Goal: Transaction & Acquisition: Purchase product/service

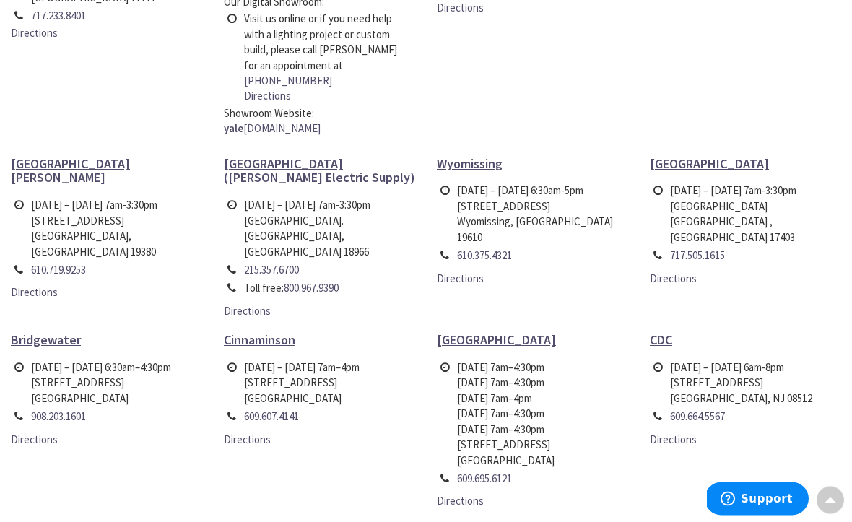
scroll to position [662, 0]
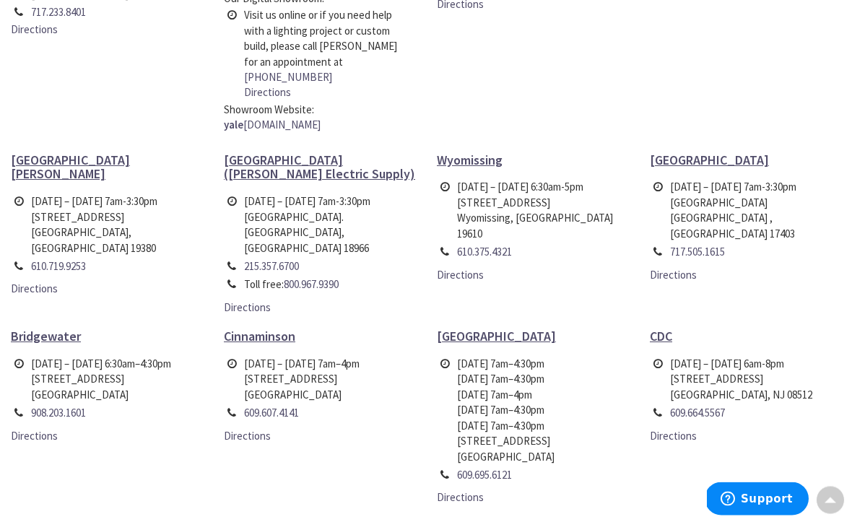
click at [57, 358] on span "Monday – Friday 6:30am–4:30pm" at bounding box center [101, 365] width 140 height 14
click at [33, 328] on span "Bridgewater" at bounding box center [46, 336] width 70 height 17
click at [69, 328] on span "Bridgewater" at bounding box center [46, 336] width 70 height 17
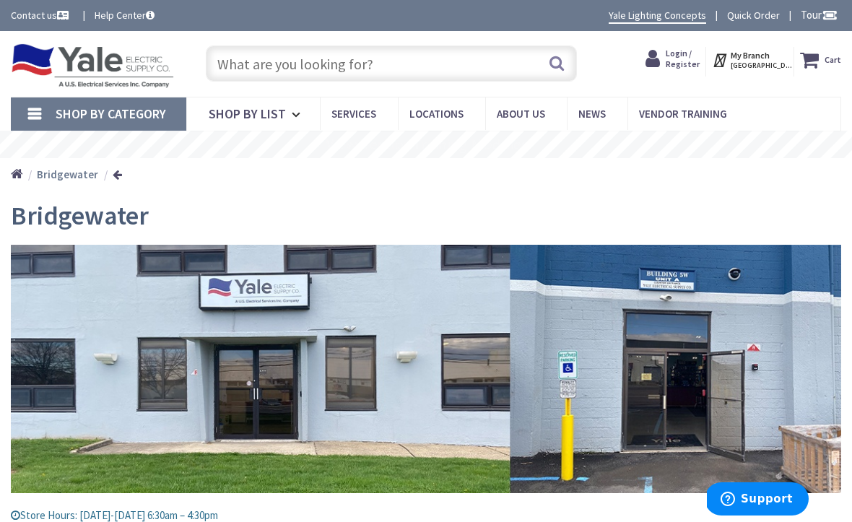
click at [421, 68] on input "text" at bounding box center [392, 64] width 372 height 36
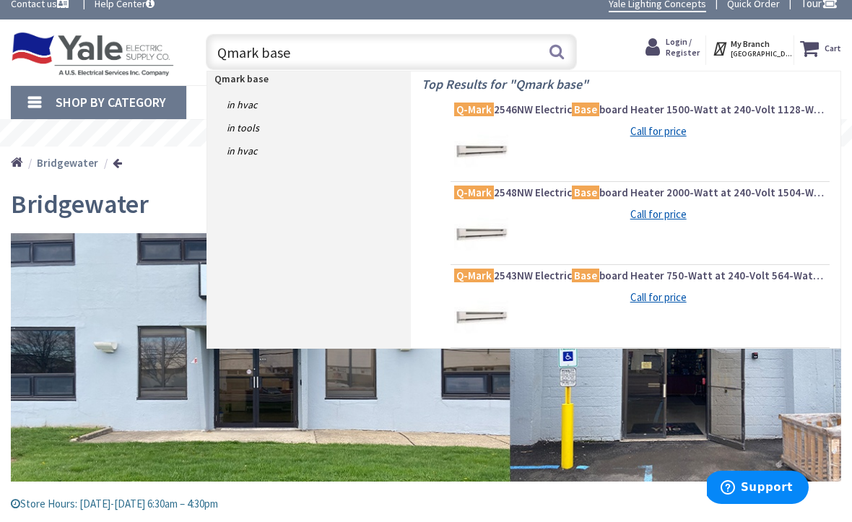
type input "Qmark base"
click at [688, 197] on span "Q-Mark 2548NW Electric Base board Heater 2000-Watt at 240-Volt 1504-Watt at 208…" at bounding box center [640, 204] width 372 height 14
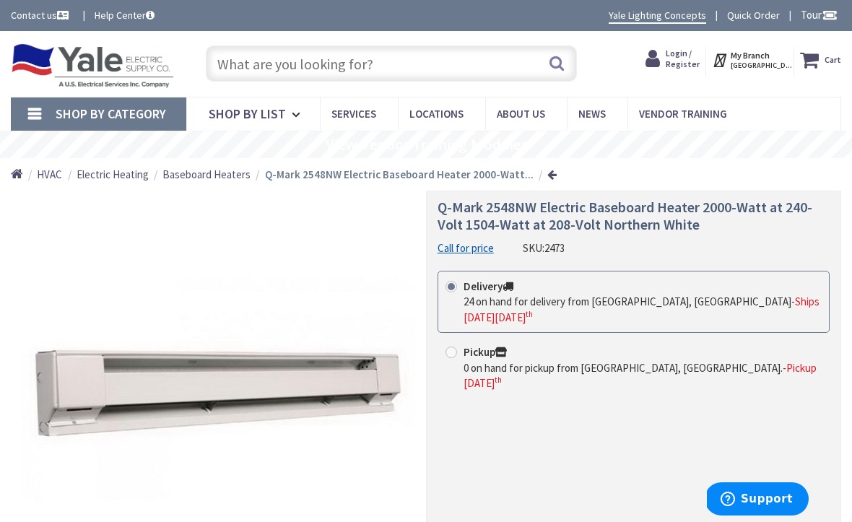
click at [400, 67] on input "text" at bounding box center [392, 64] width 372 height 36
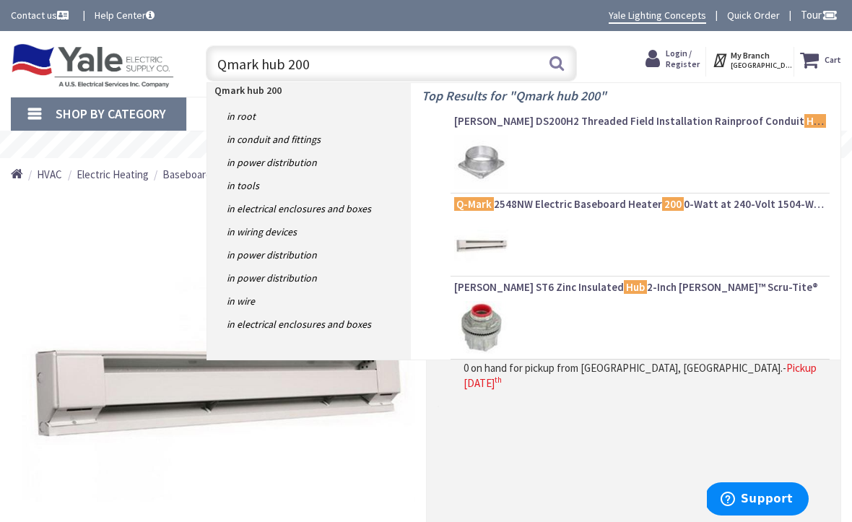
type input "Qmark hub 2004"
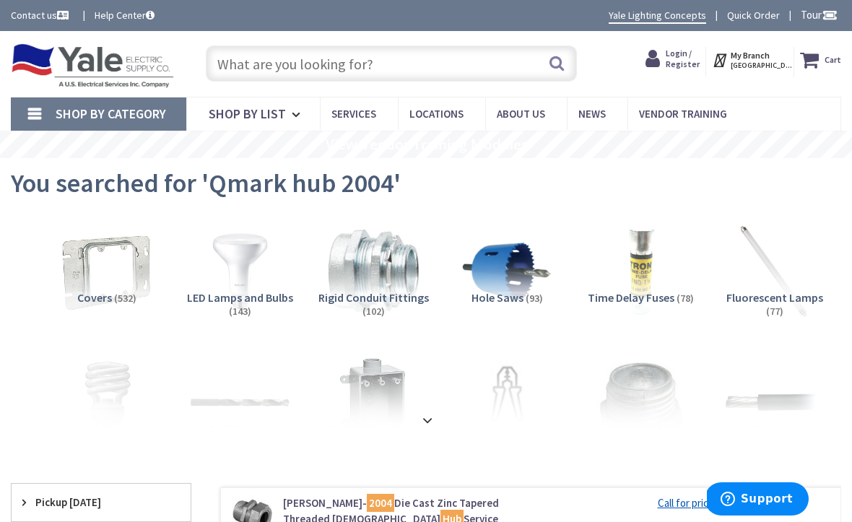
click at [419, 69] on input "text" at bounding box center [392, 64] width 372 height 36
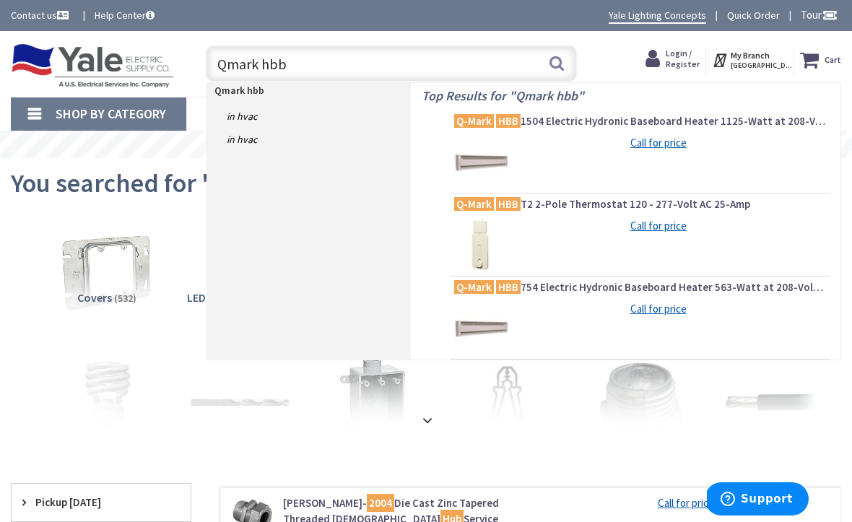
type input "Qmark hbb"
click at [617, 124] on span "Q-Mark HBB 1504 Electric Hydronic Baseboard Heater 1125-Watt at 208-Volt 1500-W…" at bounding box center [640, 121] width 372 height 14
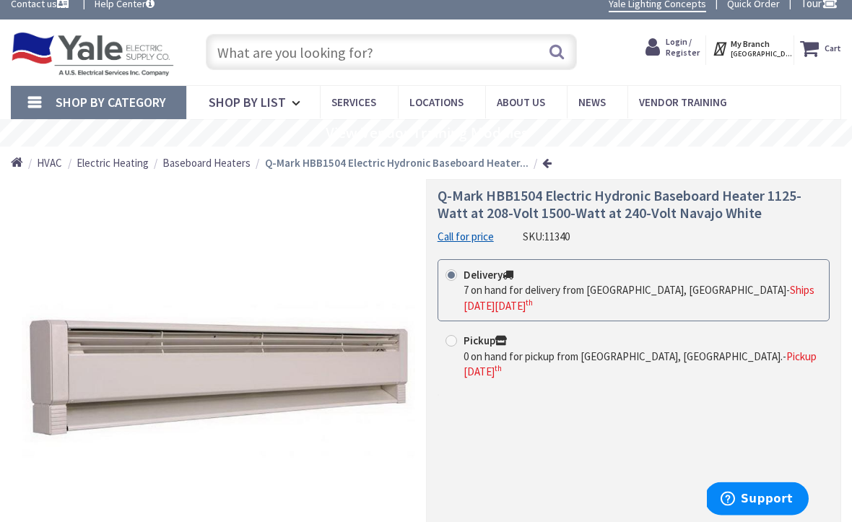
scroll to position [15, 0]
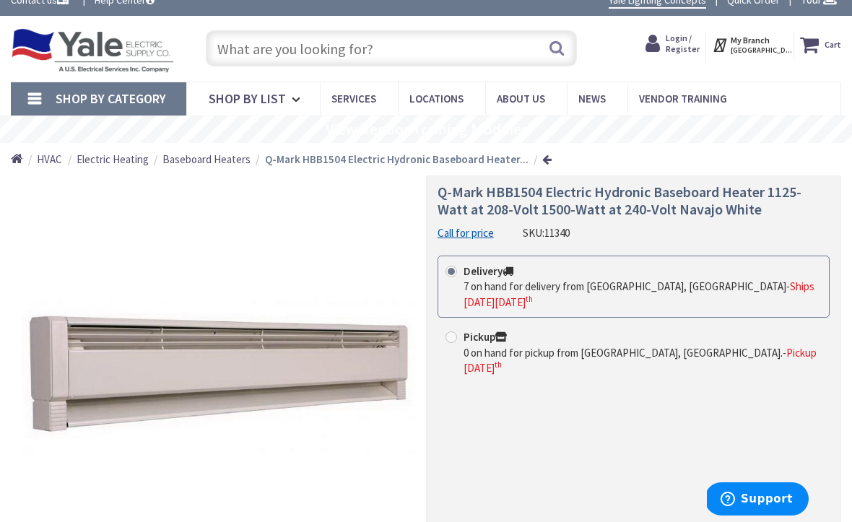
click at [489, 237] on link "Call for price" at bounding box center [466, 232] width 56 height 15
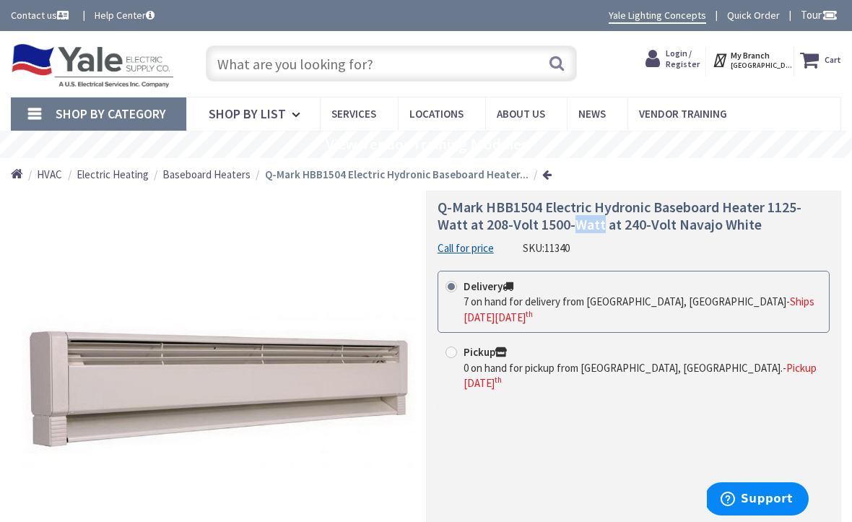
click at [636, 264] on div "Q-Mark HBB1504 Electric Hydronic Baseboard Heater 1125-Watt at 208-Volt 1500-Wa…" at bounding box center [633, 410] width 415 height 438
click at [783, 238] on div "Q-Mark HBB1504 Electric Hydronic Baseboard Heater 1125-Watt at 208-Volt 1500-Wa…" at bounding box center [634, 227] width 392 height 57
click at [612, 215] on span "Q-Mark HBB1504 Electric Hydronic Baseboard Heater 1125-Watt at 208-Volt 1500-Wa…" at bounding box center [620, 215] width 364 height 35
click at [610, 210] on span "Q-Mark HBB1504 Electric Hydronic Baseboard Heater 1125-Watt at 208-Volt 1500-Wa…" at bounding box center [620, 215] width 364 height 35
click at [613, 246] on div "Q-Mark HBB1504 Electric Hydronic Baseboard Heater 1125-Watt at 208-Volt 1500-Wa…" at bounding box center [634, 227] width 392 height 57
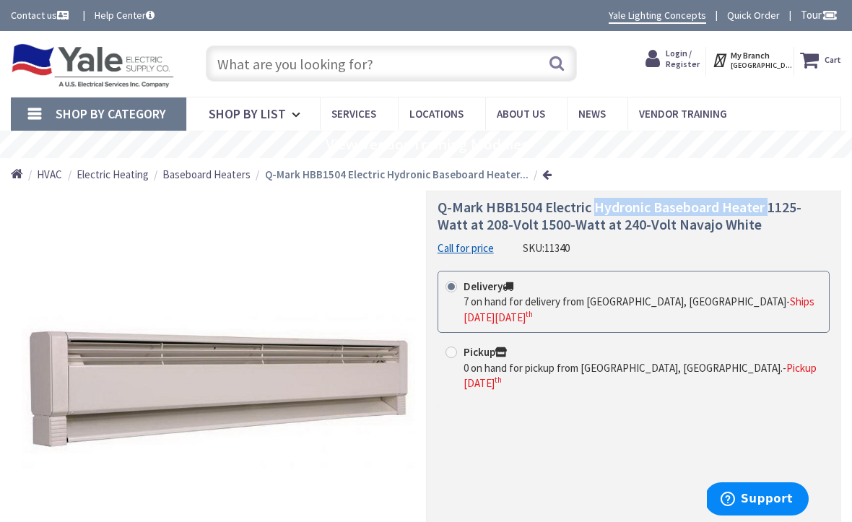
copy span "Hydronic Baseboard Heater"
click at [491, 61] on input "text" at bounding box center [392, 64] width 372 height 36
click at [489, 66] on input "text" at bounding box center [392, 64] width 372 height 36
click at [480, 74] on input "text" at bounding box center [392, 64] width 372 height 36
paste input "Hydronic Baseboard Heater"
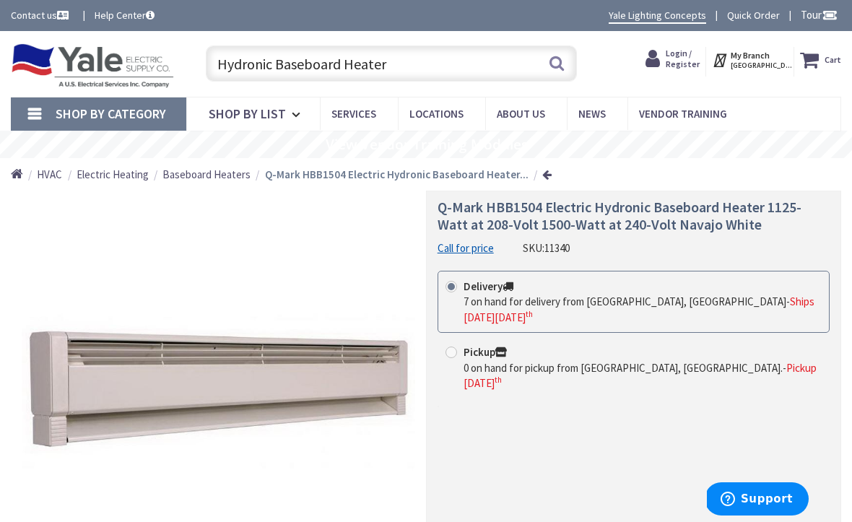
type input "Hydronic Baseboard Heater"
click at [559, 61] on button "Search" at bounding box center [557, 63] width 19 height 33
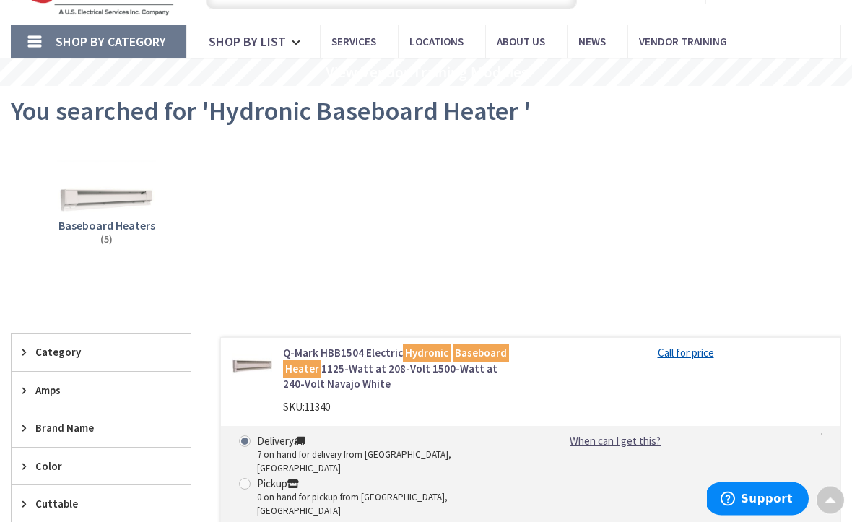
scroll to position [69, 0]
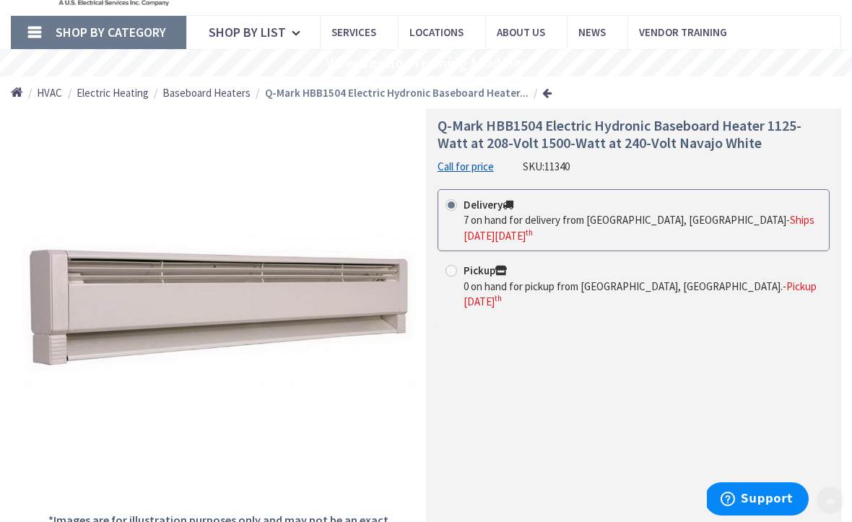
scroll to position [85, 0]
